Goal: Task Accomplishment & Management: Use online tool/utility

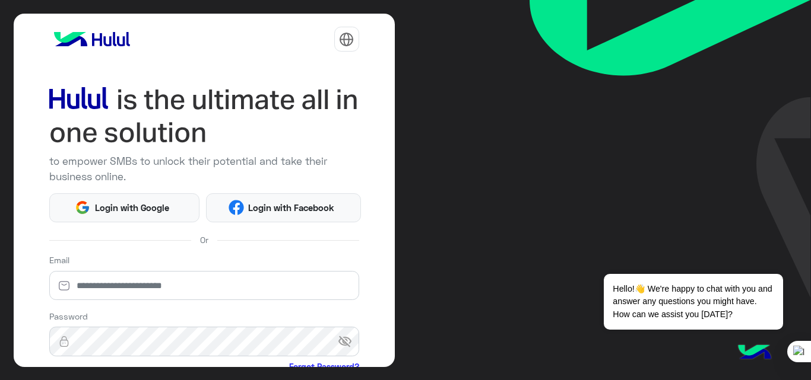
type input "**********"
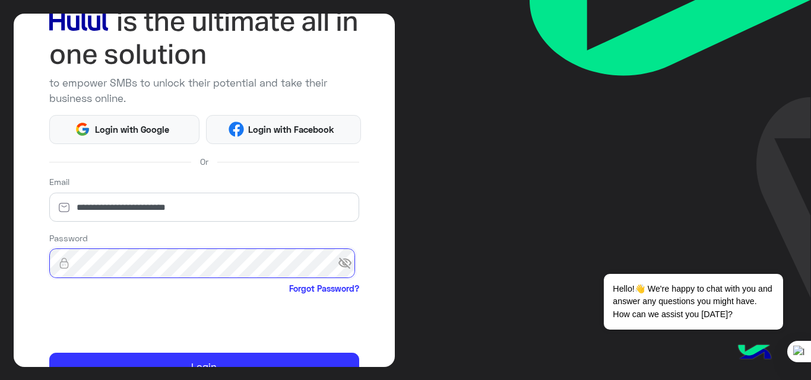
click at [49, 353] on button "Login" at bounding box center [204, 367] width 310 height 28
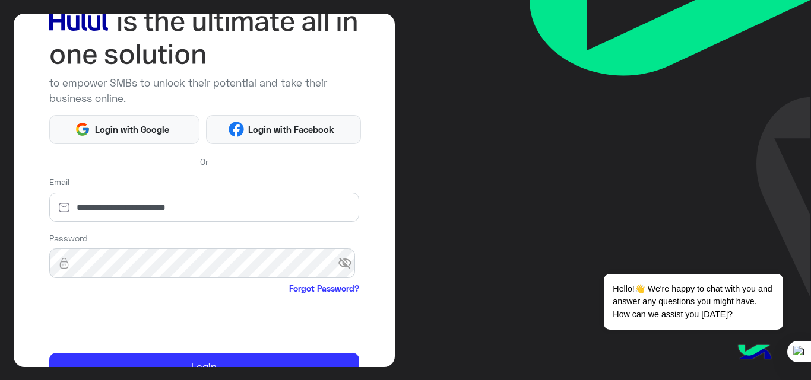
scroll to position [139, 0]
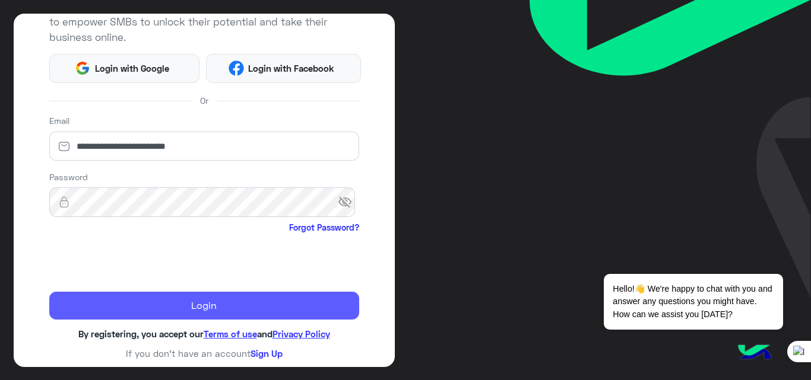
click at [202, 315] on button "Login" at bounding box center [204, 306] width 310 height 28
click at [271, 302] on button "Login" at bounding box center [204, 306] width 310 height 28
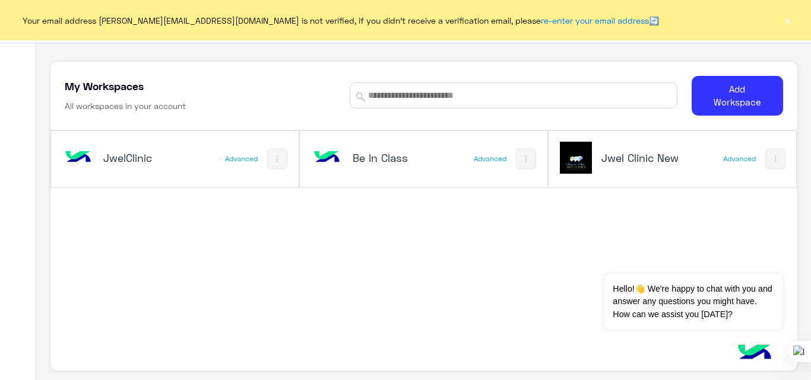
click at [785, 17] on button "×" at bounding box center [787, 20] width 12 height 12
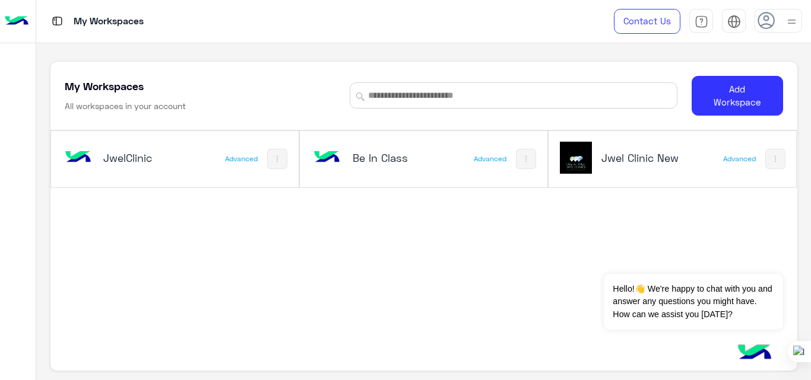
click at [650, 150] on div "Jwel Clinic New" at bounding box center [627, 159] width 135 height 34
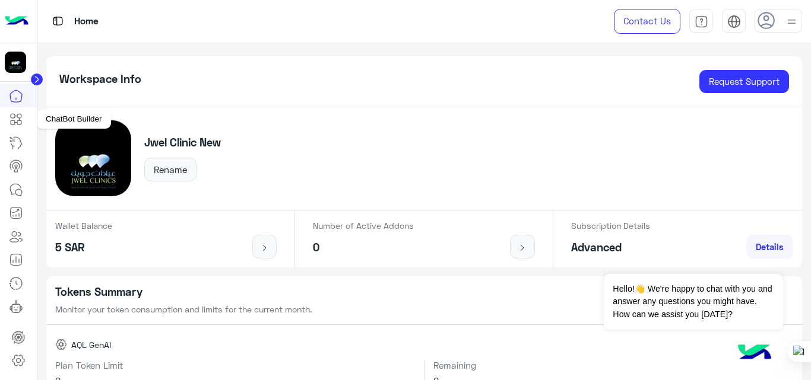
click at [17, 119] on icon at bounding box center [16, 119] width 14 height 14
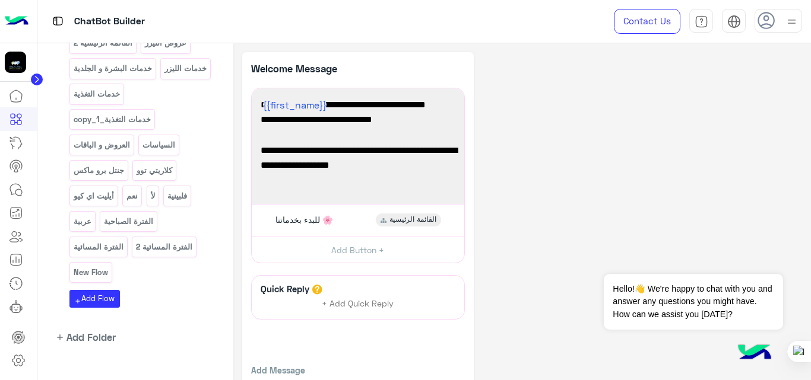
scroll to position [379, 0]
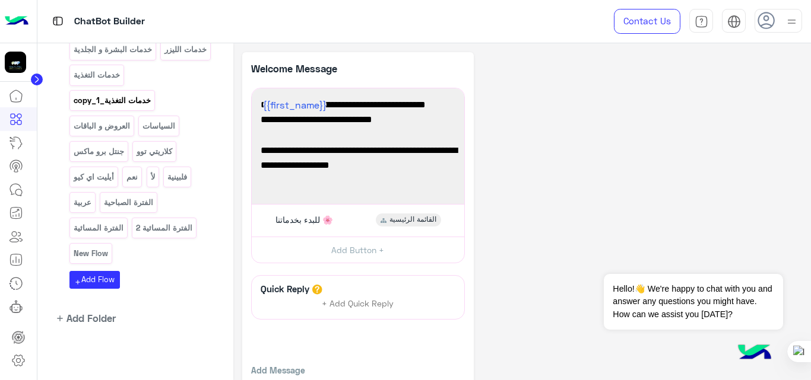
click at [147, 108] on div "خدمات التغذية_copy_1" at bounding box center [111, 100] width 85 height 21
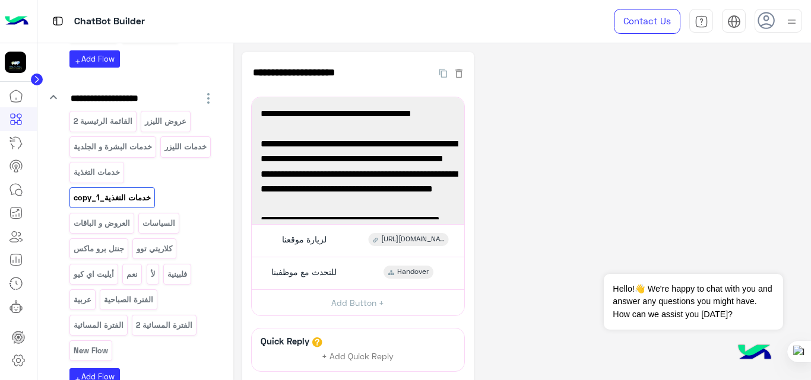
scroll to position [282, 0]
click at [107, 225] on p "العروض و الباقات" at bounding box center [101, 223] width 58 height 14
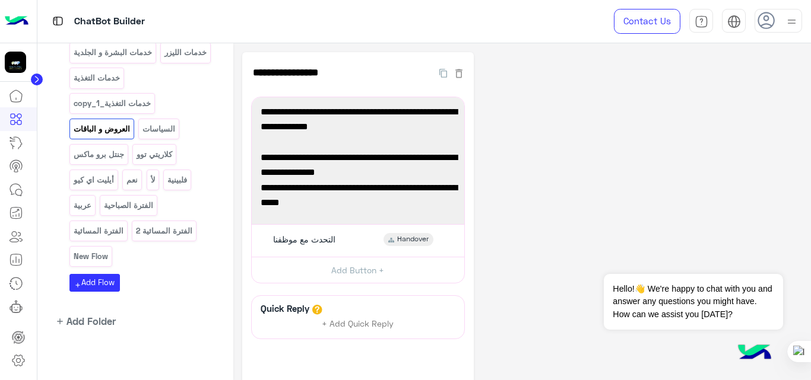
scroll to position [379, 0]
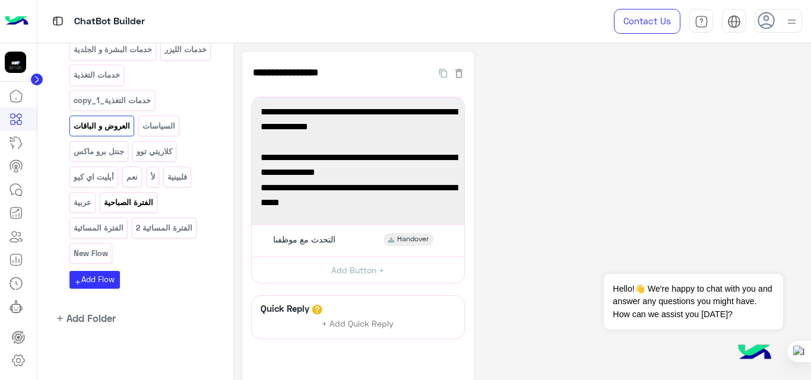
click at [117, 199] on p "الفترة الصباحية" at bounding box center [128, 203] width 51 height 14
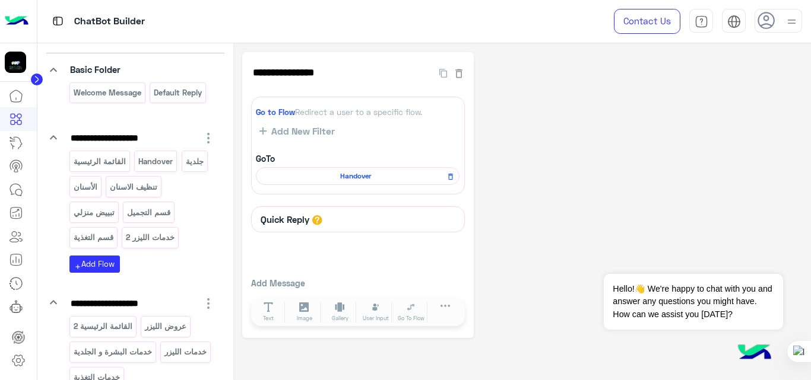
scroll to position [72, 0]
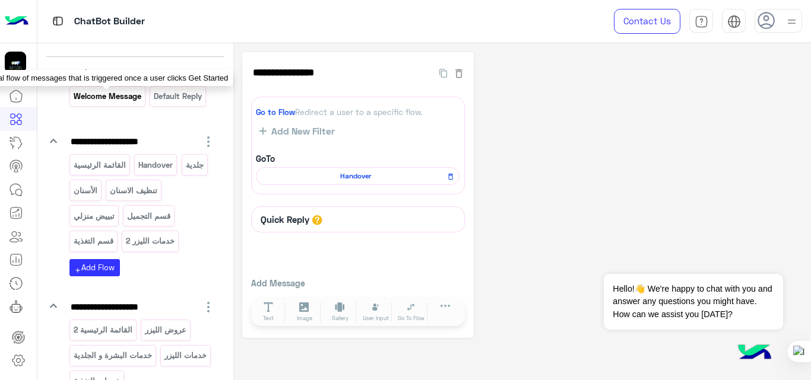
click at [117, 95] on p "Welcome Message" at bounding box center [106, 97] width 69 height 14
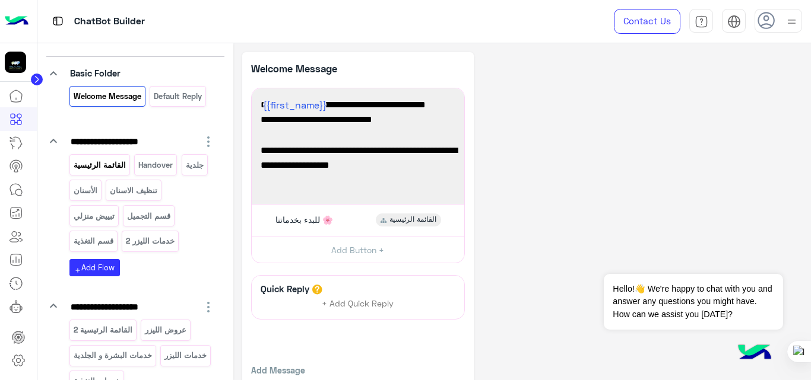
click at [104, 165] on p "القائمة الرئيسية" at bounding box center [99, 165] width 54 height 14
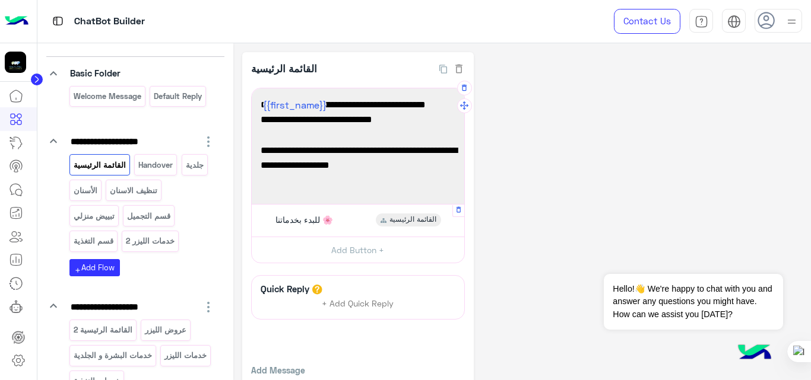
click at [305, 223] on span "للبدء بخدماتنا 🌸" at bounding box center [304, 220] width 58 height 11
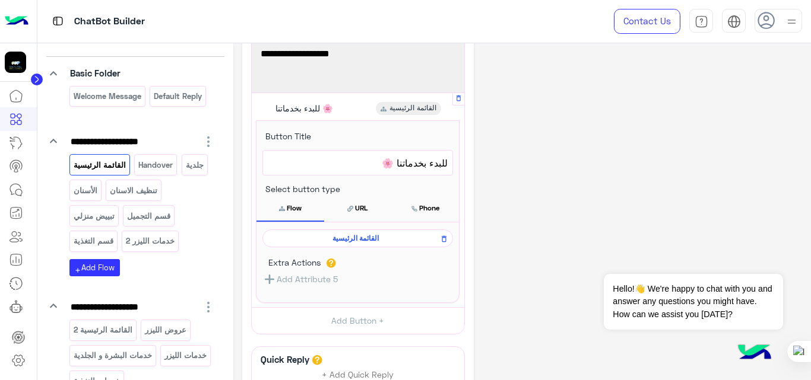
scroll to position [112, 0]
click at [352, 239] on span "القائمة الرئيسية" at bounding box center [355, 238] width 173 height 11
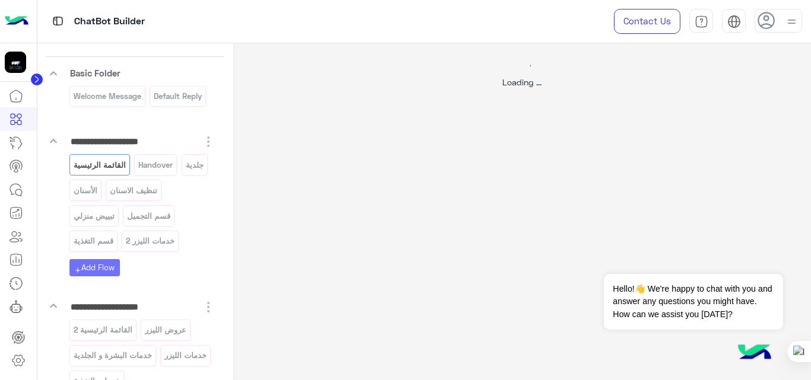
scroll to position [0, 0]
select select "*"
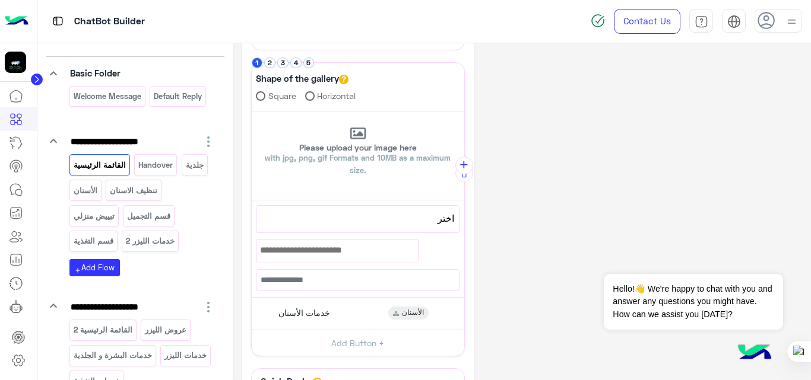
scroll to position [171, 0]
click at [308, 58] on button "5" at bounding box center [308, 61] width 11 height 11
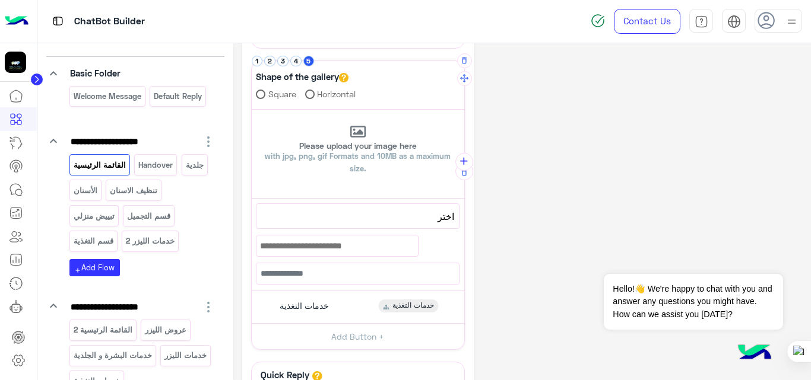
click at [289, 62] on li "3" at bounding box center [283, 61] width 13 height 11
click at [300, 62] on button "4" at bounding box center [295, 61] width 11 height 11
click at [280, 64] on button "3" at bounding box center [282, 61] width 11 height 11
click at [271, 64] on button "2" at bounding box center [269, 61] width 11 height 11
click at [258, 63] on button "1" at bounding box center [257, 61] width 11 height 11
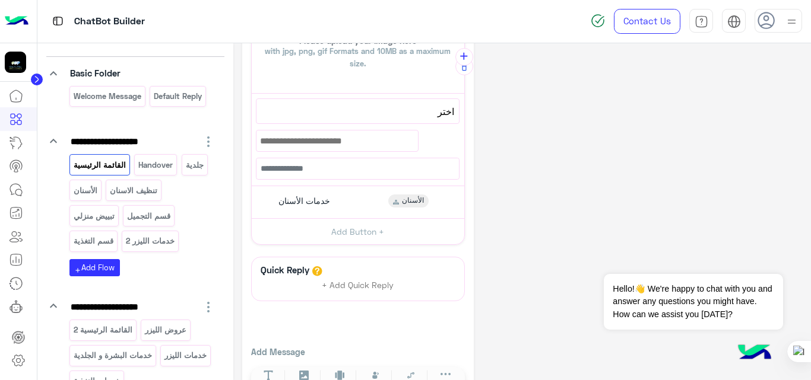
scroll to position [313, 0]
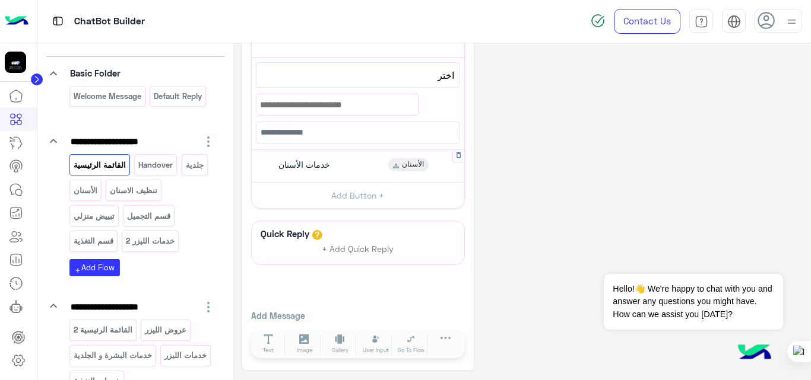
click at [341, 163] on div "خدمات الأسنان الأسنان" at bounding box center [358, 165] width 204 height 23
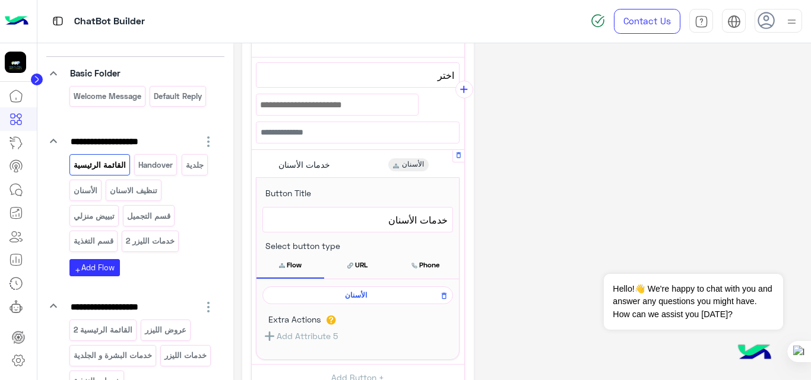
click at [353, 296] on span "الأسنان" at bounding box center [355, 295] width 173 height 11
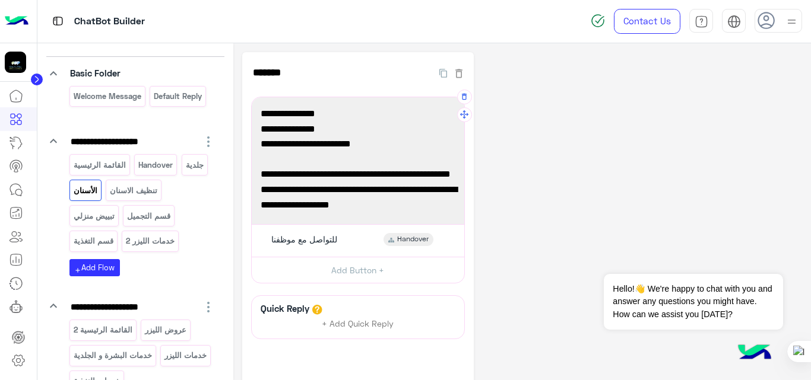
scroll to position [138, 0]
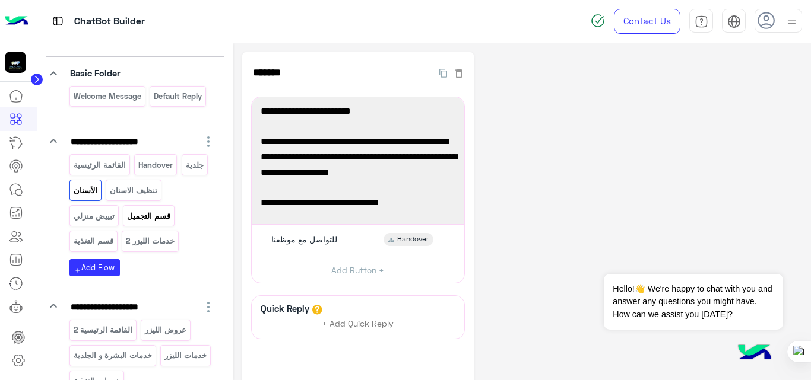
click at [141, 218] on p "قسم التجميل" at bounding box center [148, 216] width 45 height 14
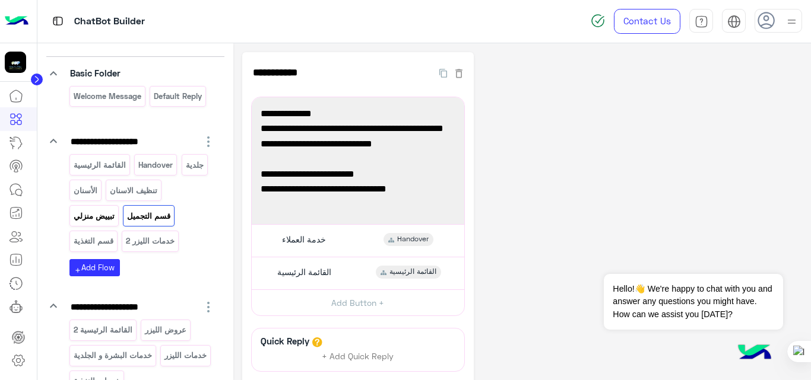
click at [94, 220] on p "تبييض منزلي" at bounding box center [93, 216] width 43 height 14
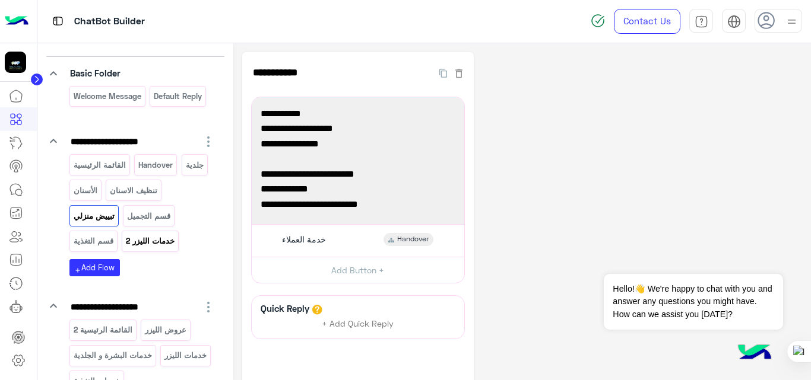
click at [150, 244] on p "خدمات الليزر 2" at bounding box center [150, 241] width 50 height 14
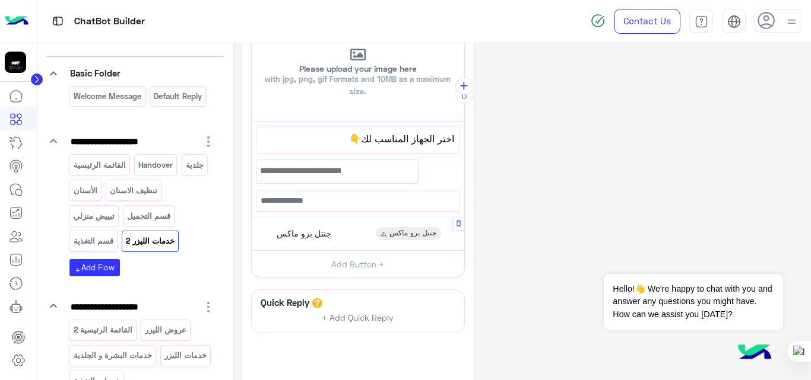
click at [350, 231] on div "جنتل برو ماكس جنتل برو ماكس" at bounding box center [358, 234] width 204 height 23
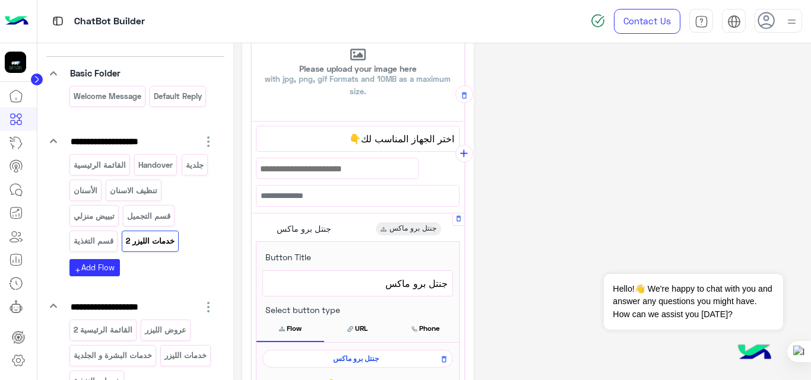
scroll to position [181, 0]
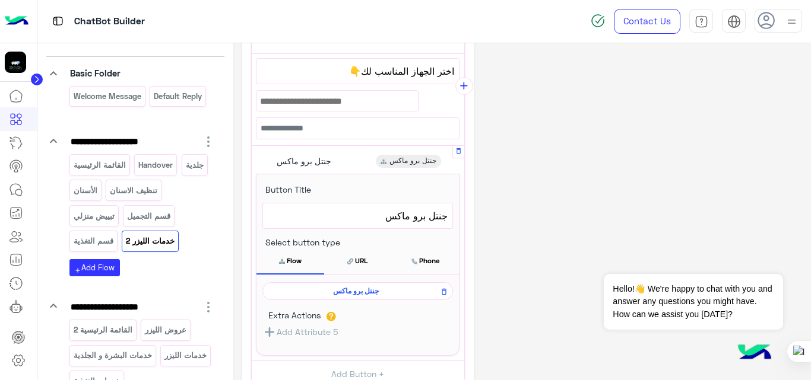
click at [348, 293] on span "جنتل برو ماكس" at bounding box center [355, 291] width 173 height 11
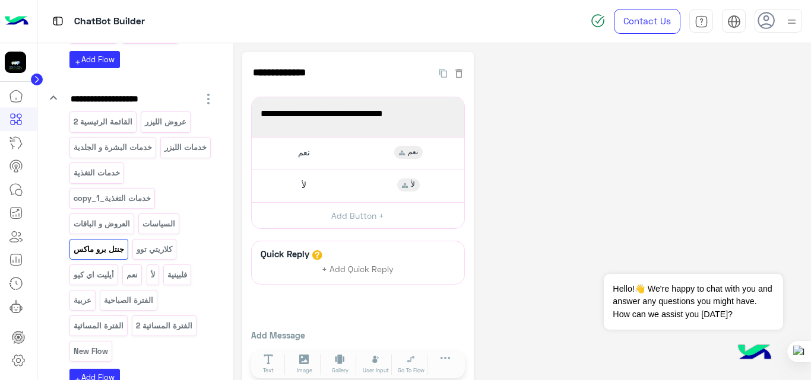
scroll to position [281, 0]
click at [154, 275] on p "لأ" at bounding box center [153, 275] width 6 height 14
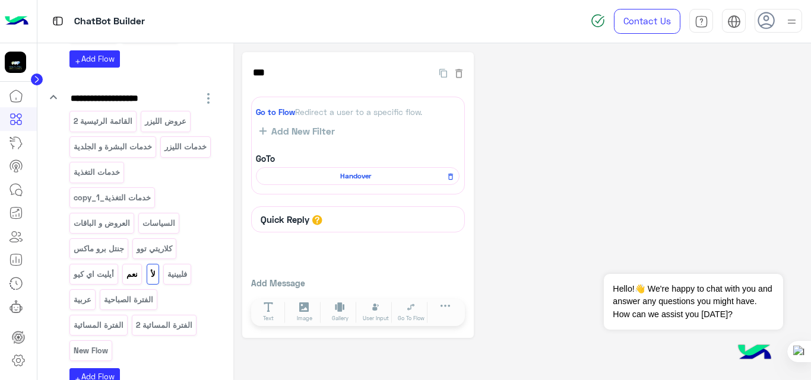
click at [137, 279] on p "نعم" at bounding box center [132, 275] width 13 height 14
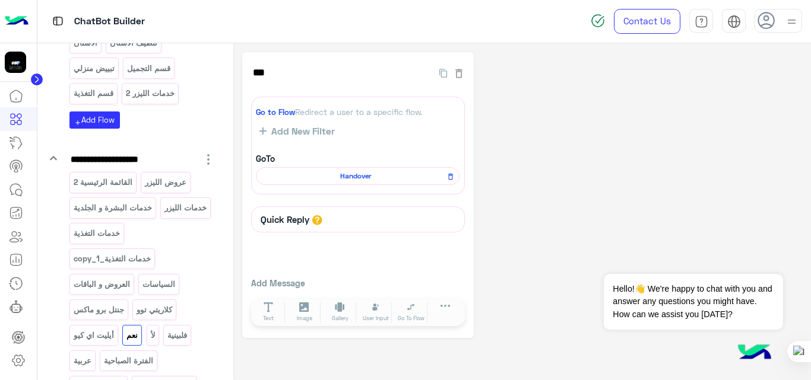
scroll to position [220, 0]
click at [167, 211] on p "خدمات الليزر" at bounding box center [186, 209] width 44 height 14
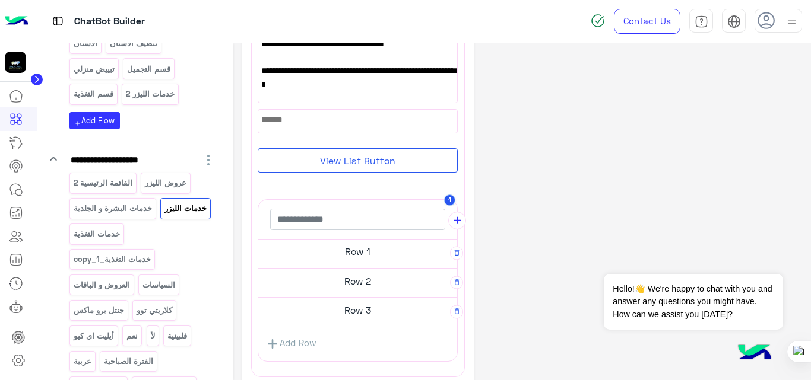
scroll to position [143, 0]
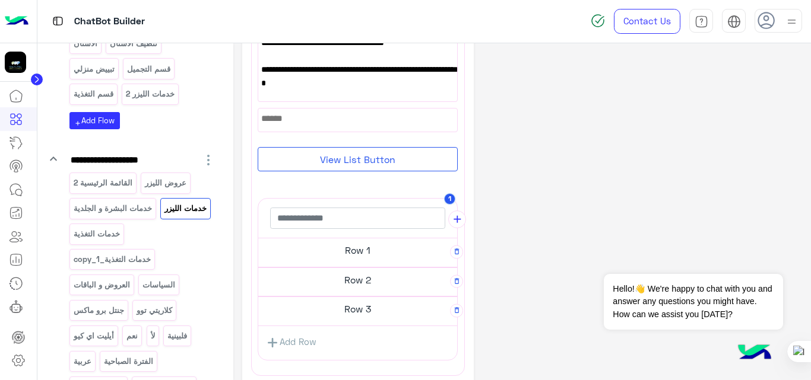
click at [363, 256] on h5 "Row 1" at bounding box center [357, 251] width 199 height 24
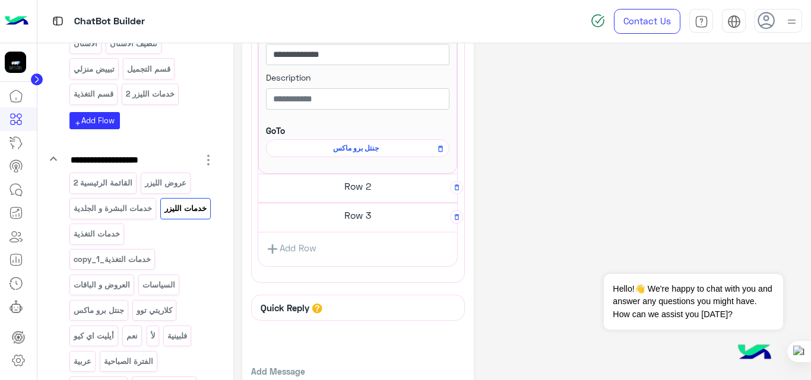
scroll to position [384, 0]
click at [379, 189] on h5 "Row 2" at bounding box center [357, 186] width 199 height 24
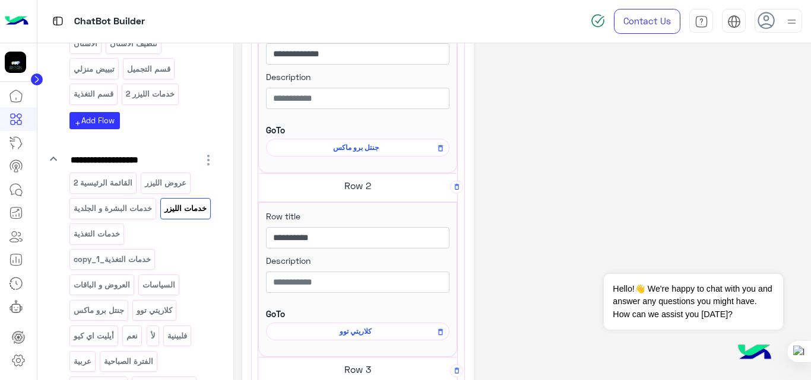
click at [621, 135] on div "**********" at bounding box center [522, 124] width 560 height 912
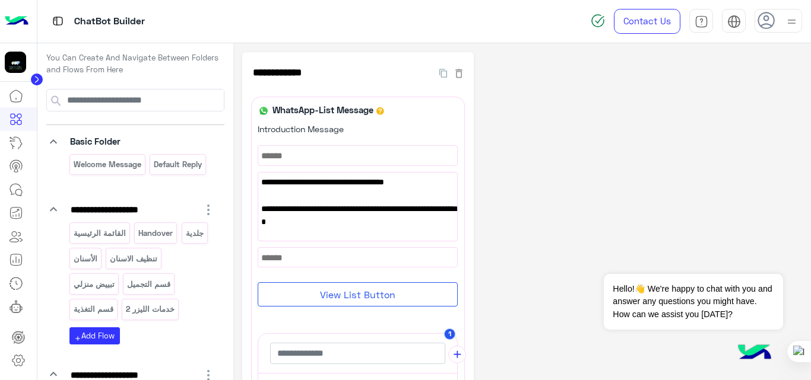
scroll to position [4, 0]
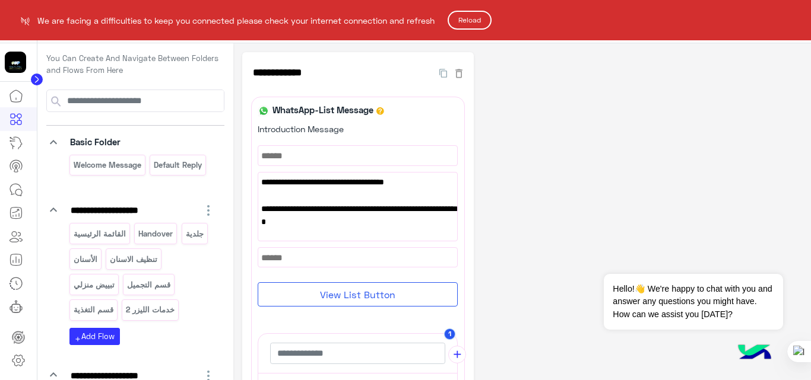
click at [481, 21] on button "Reload" at bounding box center [469, 20] width 44 height 19
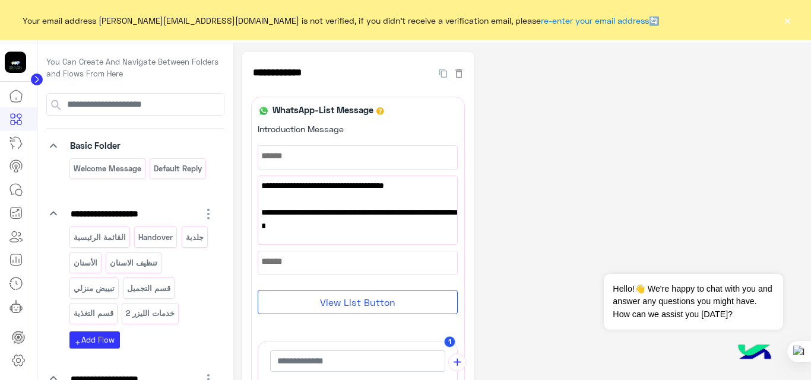
click at [786, 23] on button "×" at bounding box center [787, 20] width 12 height 12
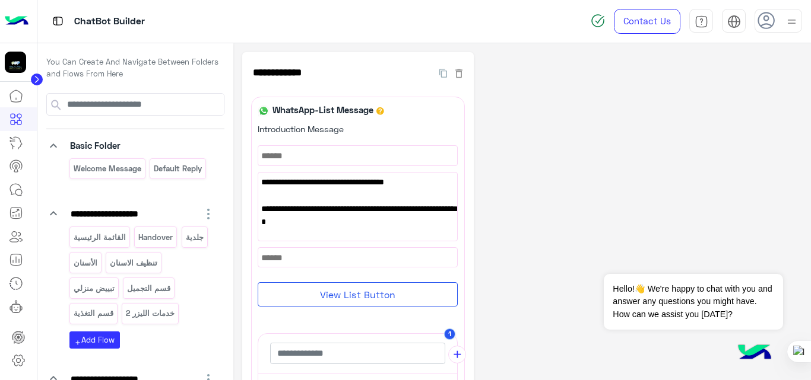
click at [16, 21] on img at bounding box center [17, 21] width 24 height 25
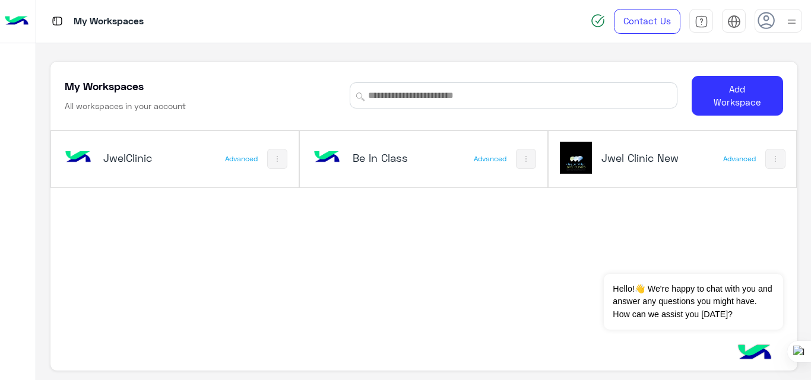
click at [776, 23] on div at bounding box center [777, 21] width 47 height 24
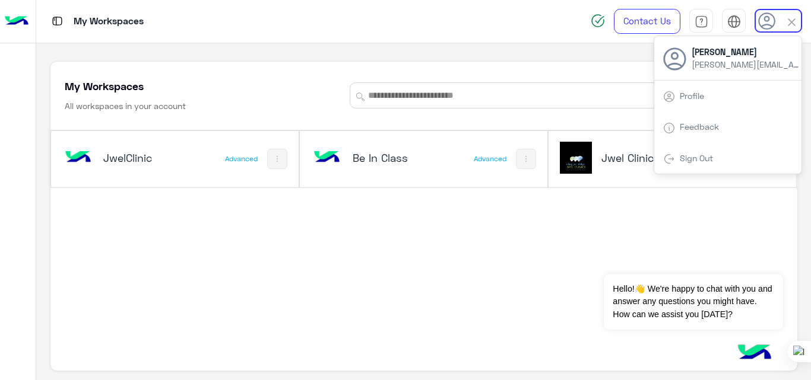
click at [696, 158] on link "Sign Out" at bounding box center [695, 158] width 33 height 10
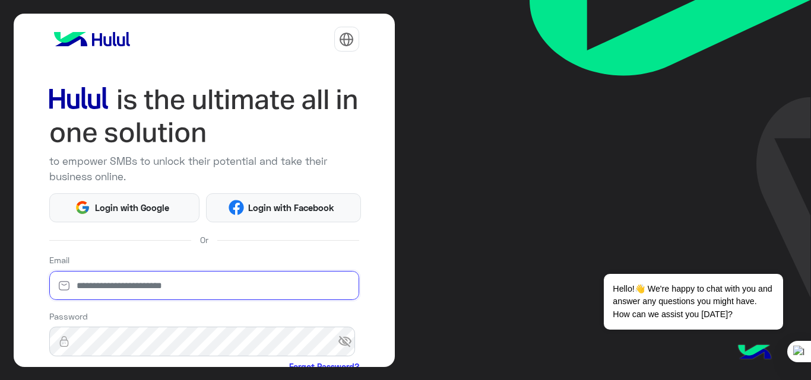
click at [204, 289] on input "email" at bounding box center [204, 286] width 310 height 30
type input "**********"
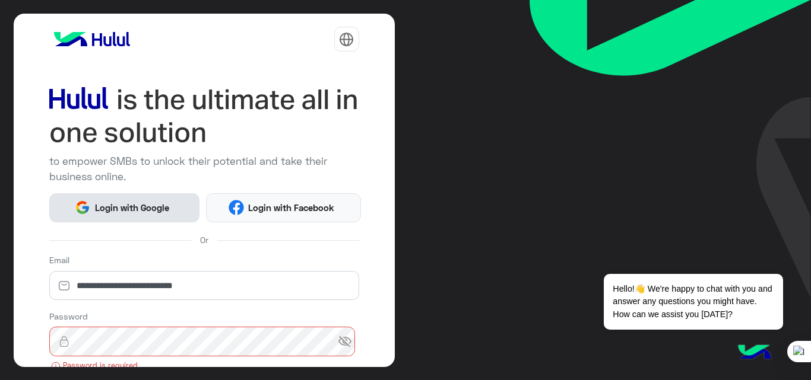
click at [136, 204] on span "Login with Google" at bounding box center [131, 208] width 83 height 14
